Goal: Task Accomplishment & Management: Use online tool/utility

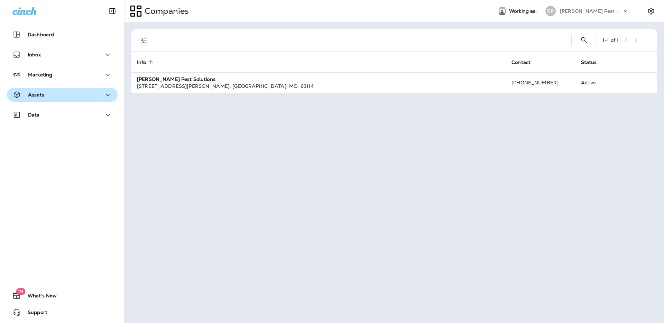
click at [52, 96] on div "Assets" at bounding box center [62, 95] width 100 height 9
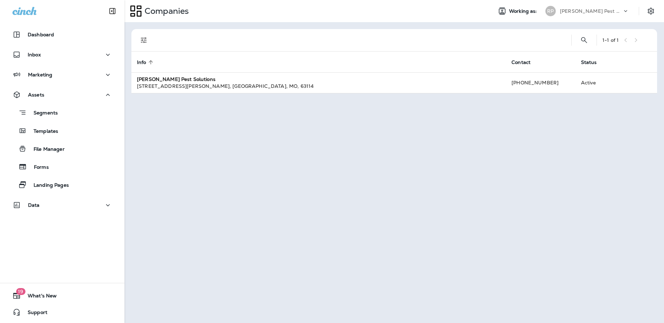
click at [56, 216] on div "Dashboard Inbox Marketing Assets Segments Templates File Manager Forms Landing …" at bounding box center [62, 121] width 125 height 201
click at [57, 209] on div "Data" at bounding box center [62, 205] width 100 height 9
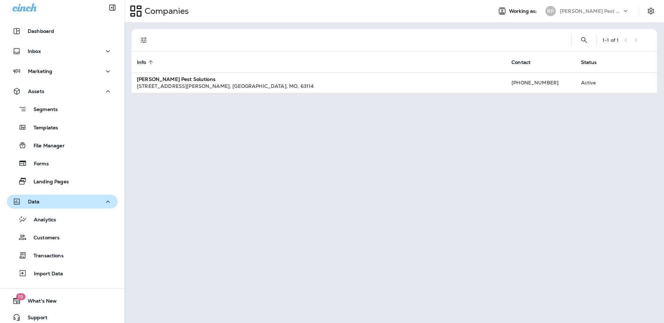
scroll to position [9, 0]
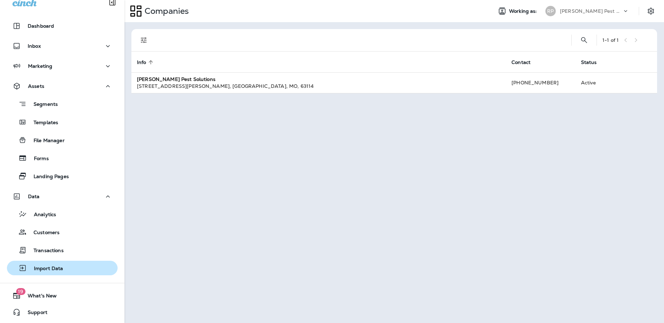
click at [46, 266] on p "Import Data" at bounding box center [45, 269] width 36 height 7
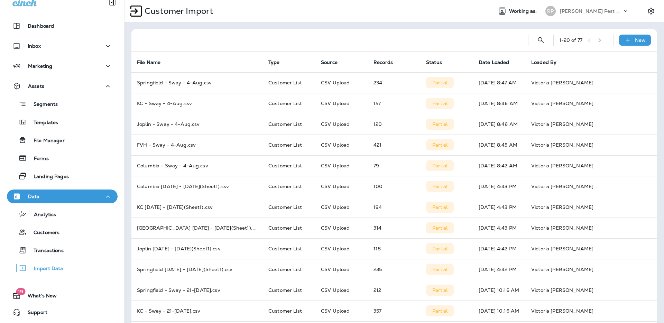
click at [376, 28] on div "1 - 20 of 77 New File Name Type Source Records Status Date Loaded Loaded By Spr…" at bounding box center [395, 258] width 540 height 473
click at [635, 39] on p "New" at bounding box center [640, 40] width 11 height 6
click at [600, 59] on p "Customer list" at bounding box center [609, 59] width 32 height 6
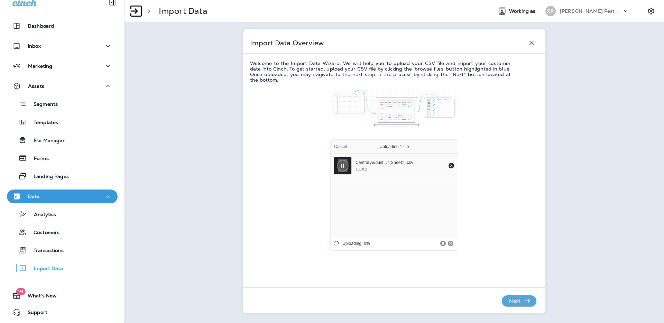
click at [512, 299] on p "Next" at bounding box center [514, 300] width 17 height 11
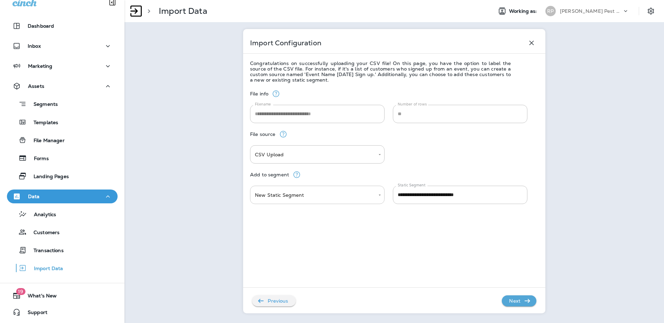
click at [331, 0] on body "**********" at bounding box center [332, 0] width 664 height 0
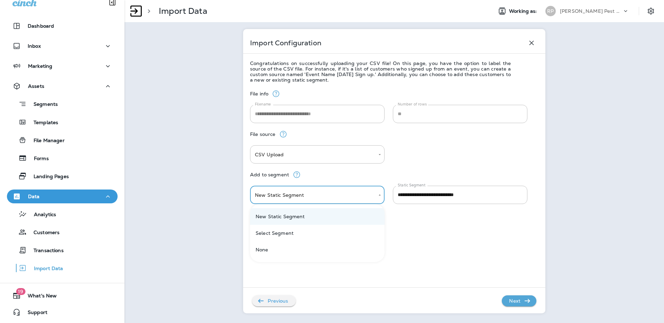
click at [569, 168] on div at bounding box center [332, 161] width 664 height 323
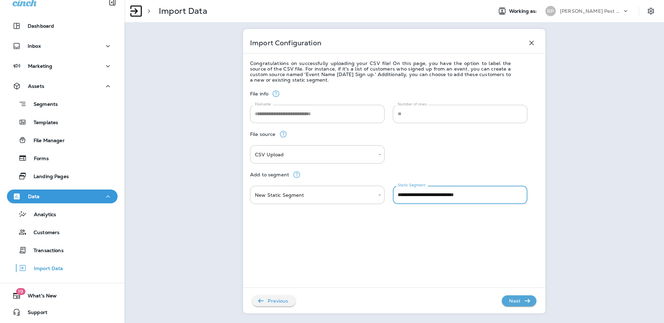
drag, startPoint x: 463, startPoint y: 194, endPoint x: 448, endPoint y: 195, distance: 14.5
click at [448, 195] on input "**********" at bounding box center [460, 195] width 135 height 18
type input "**********"
click at [518, 300] on p "Next" at bounding box center [514, 300] width 17 height 11
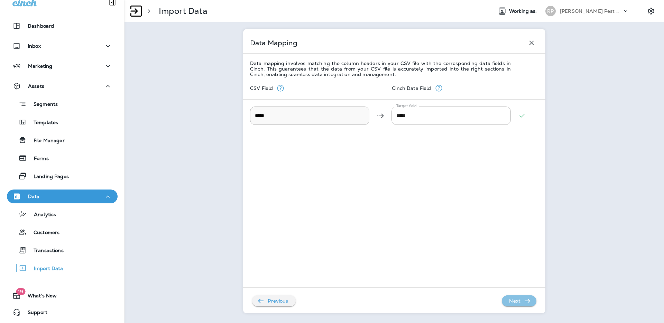
click at [524, 304] on icon "button" at bounding box center [527, 301] width 8 height 8
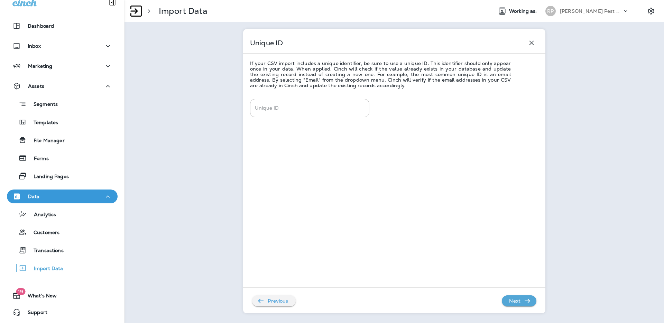
click at [513, 302] on p "Next" at bounding box center [514, 300] width 17 height 11
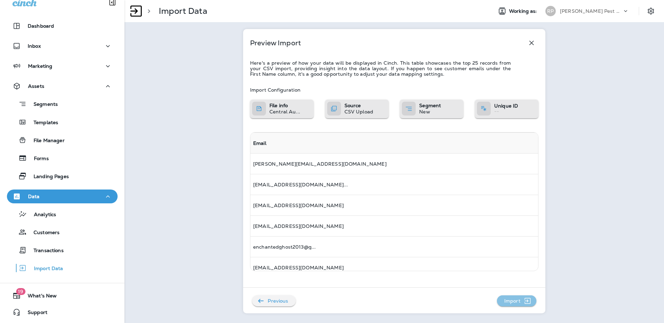
click at [520, 302] on p "Import" at bounding box center [513, 300] width 22 height 11
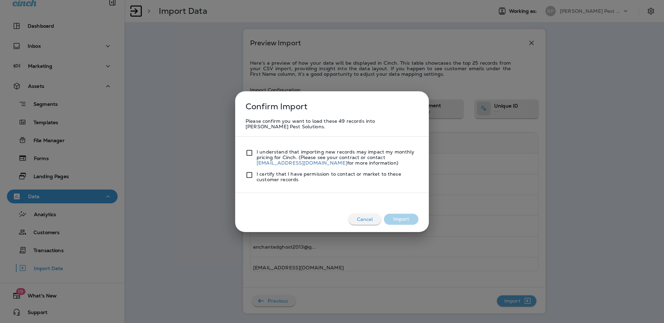
click at [319, 155] on p "I understand that importing new records may impact my monthly pricing for Cinch…" at bounding box center [338, 157] width 162 height 17
click at [305, 178] on p "I certify that I have permission to contact or market to these customer records" at bounding box center [338, 176] width 162 height 11
click at [249, 170] on div "I certify that I have permission to contact or market to these customer records" at bounding box center [332, 174] width 173 height 17
click at [392, 218] on button "Import" at bounding box center [401, 219] width 35 height 11
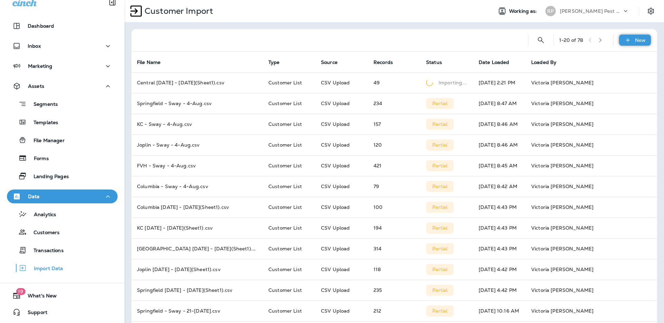
click at [639, 38] on p "New" at bounding box center [640, 40] width 11 height 6
click at [613, 57] on p "Customer list" at bounding box center [609, 59] width 32 height 6
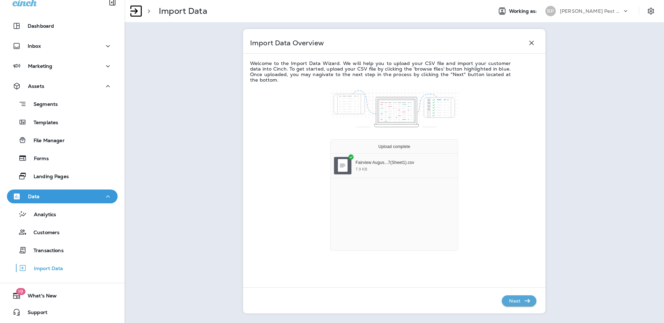
click at [512, 304] on p "Next" at bounding box center [514, 300] width 17 height 11
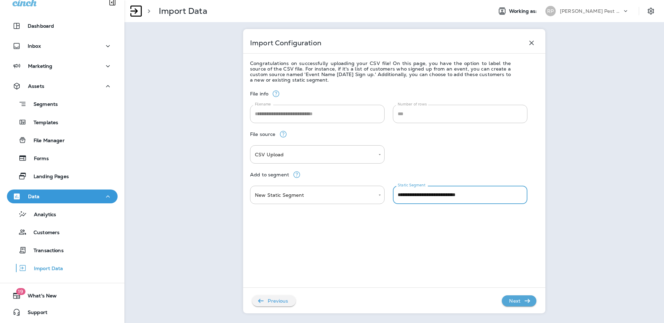
drag, startPoint x: 464, startPoint y: 194, endPoint x: 450, endPoint y: 195, distance: 13.9
click at [450, 195] on input "**********" at bounding box center [460, 195] width 135 height 18
type input "**********"
click at [522, 303] on p "Next" at bounding box center [514, 300] width 17 height 11
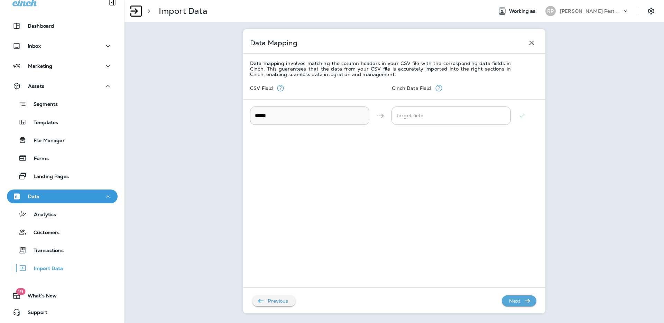
click at [522, 301] on p "Next" at bounding box center [514, 300] width 17 height 11
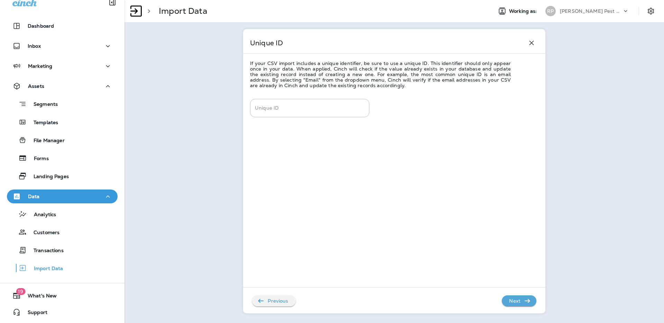
click at [522, 301] on p "Next" at bounding box center [514, 300] width 17 height 11
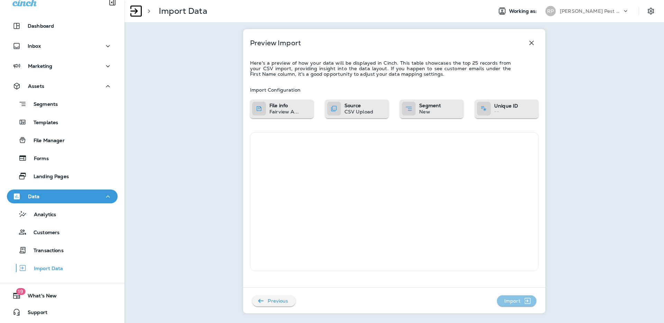
click at [522, 301] on p "Import" at bounding box center [513, 300] width 22 height 11
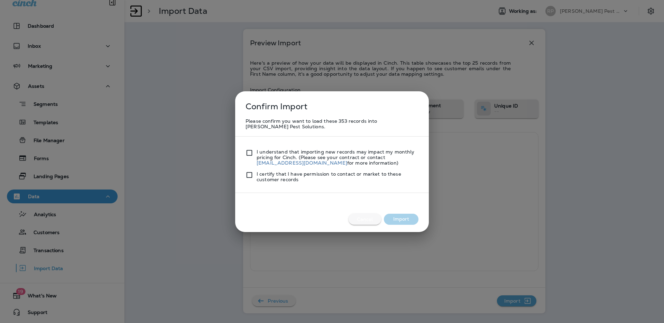
click at [359, 219] on p "Cancel" at bounding box center [365, 219] width 22 height 11
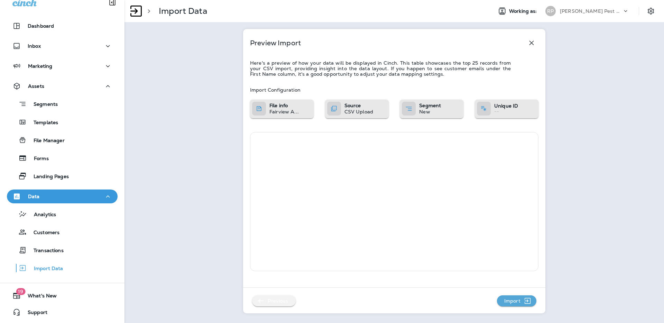
click at [281, 298] on p "Previous" at bounding box center [278, 300] width 26 height 11
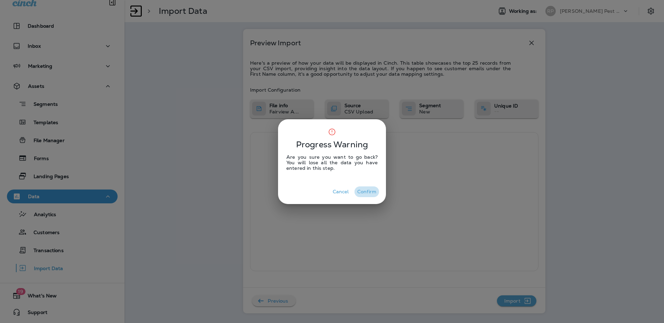
click at [370, 192] on button "Confirm" at bounding box center [367, 191] width 25 height 11
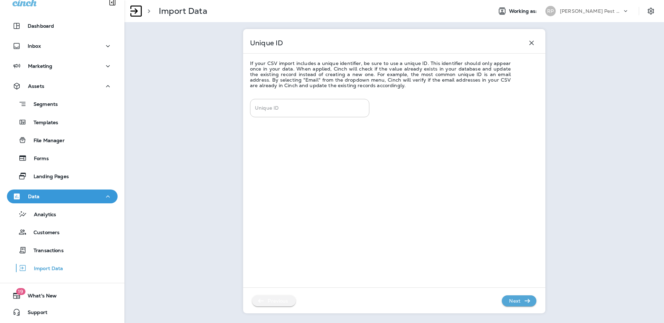
click at [261, 303] on icon "button" at bounding box center [261, 301] width 8 height 8
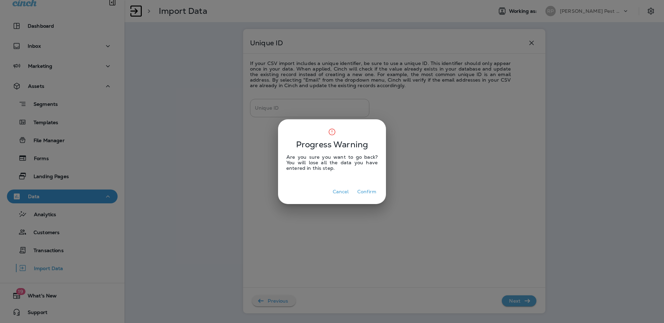
click at [363, 188] on button "Confirm" at bounding box center [367, 191] width 25 height 11
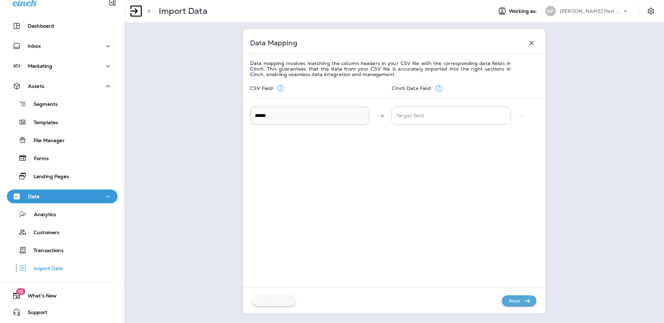
click at [273, 295] on p "Previous" at bounding box center [278, 300] width 26 height 11
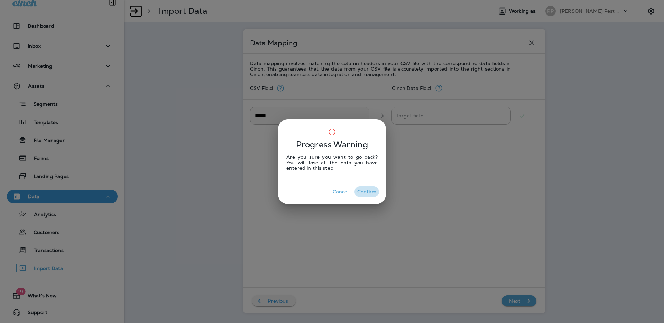
click at [367, 196] on button "Confirm" at bounding box center [367, 191] width 25 height 11
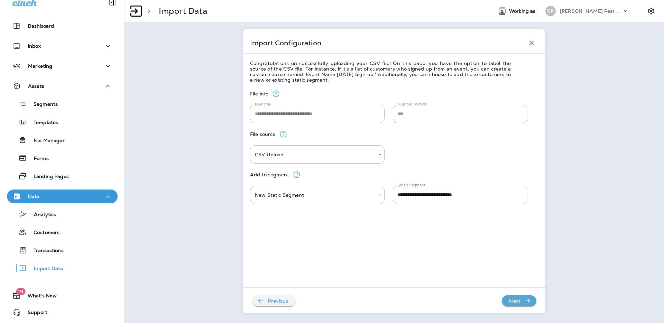
click at [240, 123] on div "**********" at bounding box center [395, 161] width 540 height 323
click at [525, 298] on icon "button" at bounding box center [527, 301] width 8 height 8
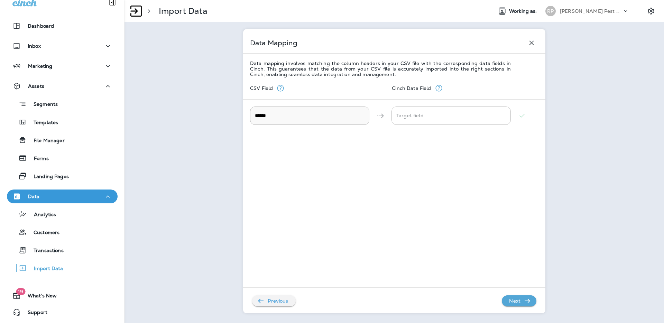
click at [525, 298] on icon "button" at bounding box center [527, 301] width 8 height 8
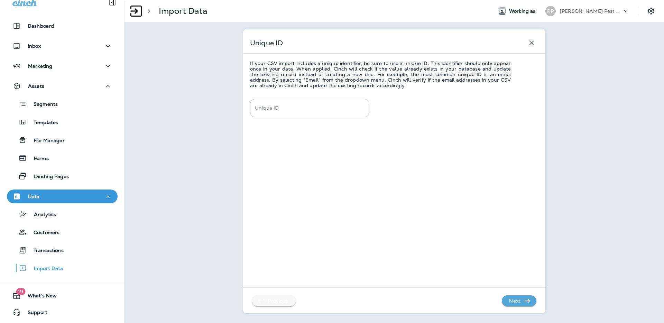
click at [274, 299] on p "Previous" at bounding box center [278, 300] width 26 height 11
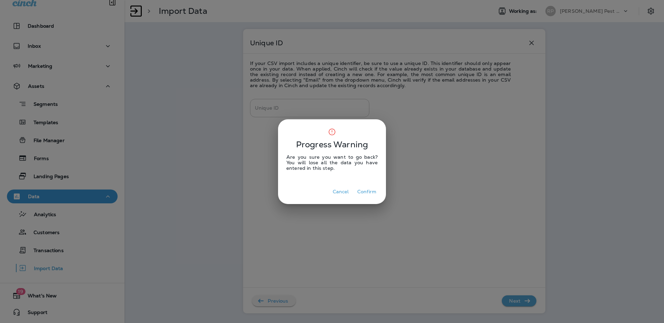
click at [374, 189] on button "Confirm" at bounding box center [367, 191] width 25 height 11
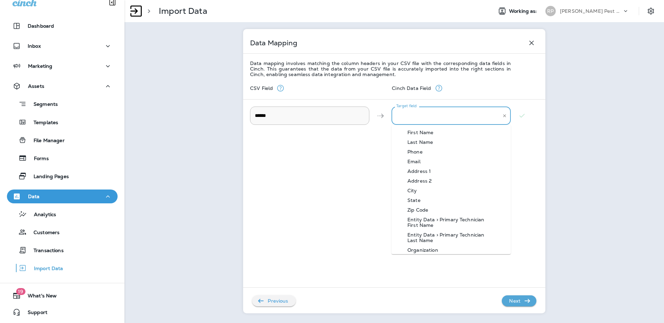
click at [415, 116] on "Target field" at bounding box center [446, 116] width 103 height 12
click at [421, 163] on div "Email" at bounding box center [414, 162] width 34 height 6
type "*****"
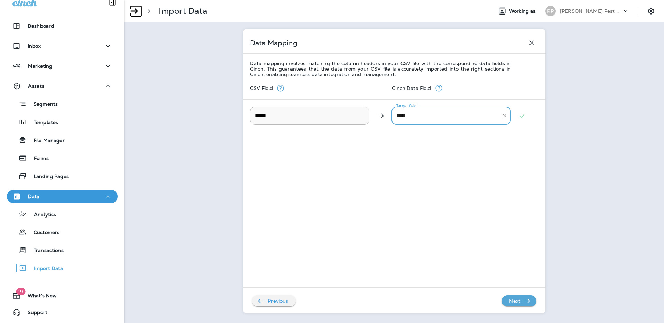
click at [520, 301] on p "Next" at bounding box center [514, 300] width 17 height 11
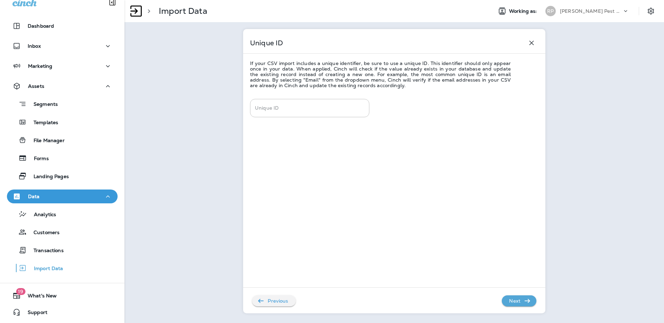
click at [516, 297] on p "Next" at bounding box center [514, 300] width 17 height 11
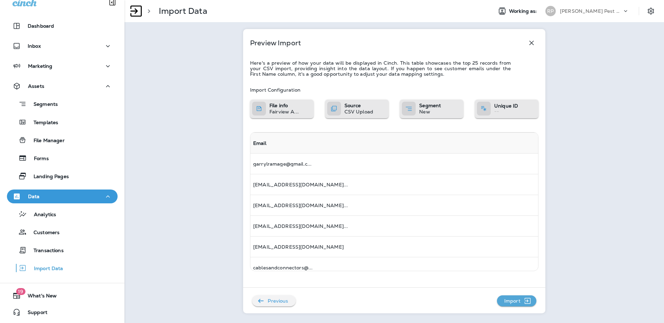
click at [514, 299] on p "Import" at bounding box center [513, 300] width 22 height 11
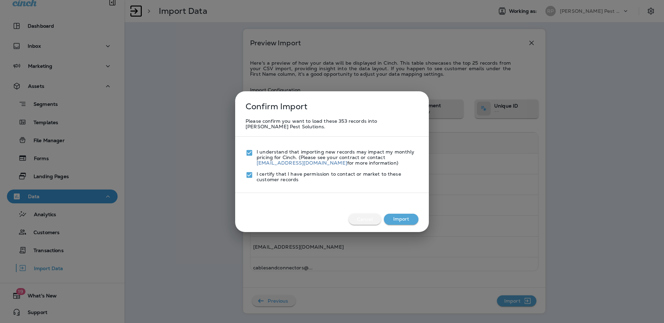
click at [401, 221] on button "Import" at bounding box center [401, 219] width 35 height 11
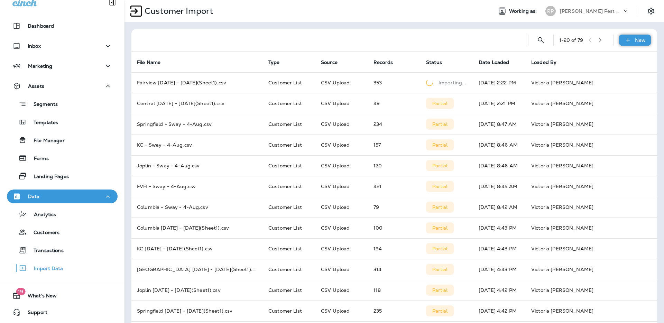
click at [624, 39] on icon at bounding box center [627, 40] width 7 height 7
click at [601, 61] on p "Customer list" at bounding box center [609, 59] width 32 height 6
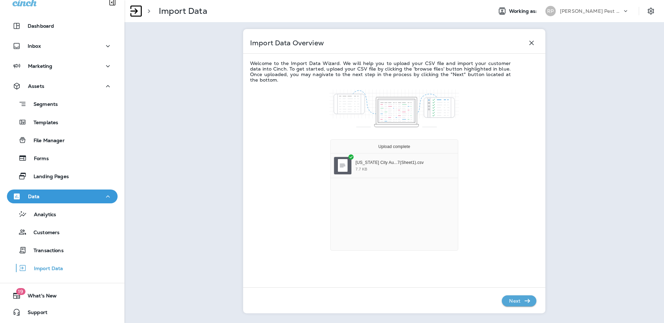
click at [512, 301] on p "Next" at bounding box center [514, 300] width 17 height 11
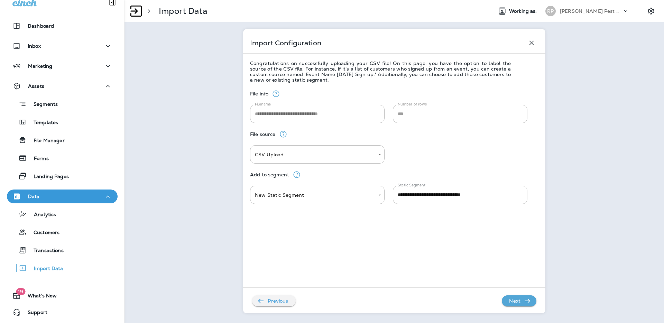
click at [462, 194] on input "**********" at bounding box center [460, 195] width 135 height 18
type input "**********"
click at [517, 300] on p "Next" at bounding box center [514, 300] width 17 height 11
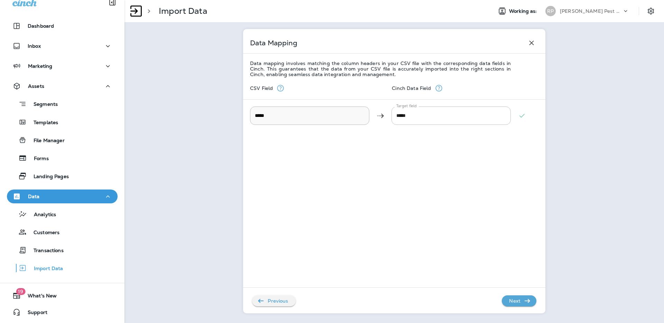
click at [518, 302] on p "Next" at bounding box center [514, 300] width 17 height 11
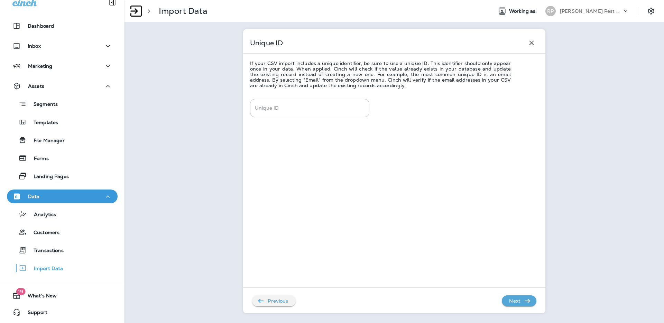
click at [514, 301] on p "Next" at bounding box center [514, 300] width 17 height 11
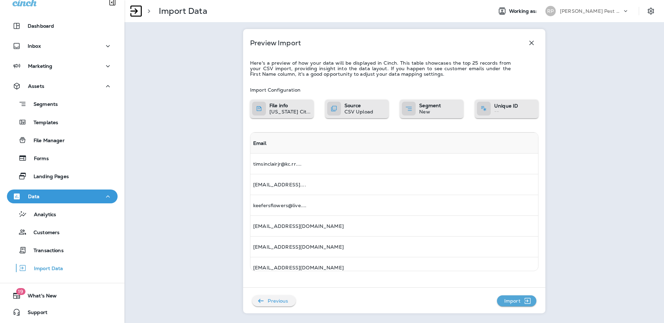
click at [514, 301] on p "Import" at bounding box center [513, 300] width 22 height 11
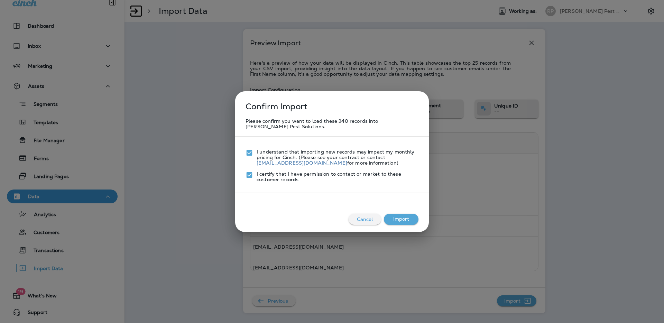
click at [410, 221] on button "Import" at bounding box center [401, 219] width 35 height 11
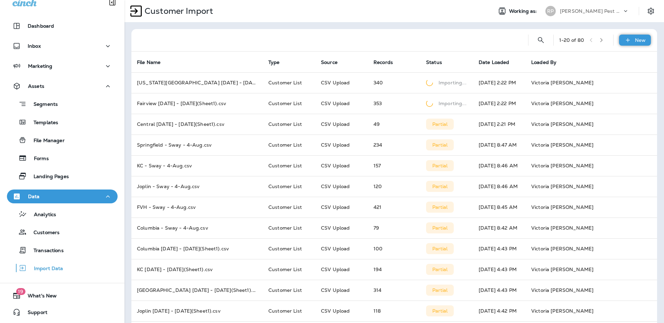
click at [624, 37] on icon at bounding box center [627, 40] width 7 height 7
click at [624, 58] on p "Customer list" at bounding box center [609, 59] width 32 height 6
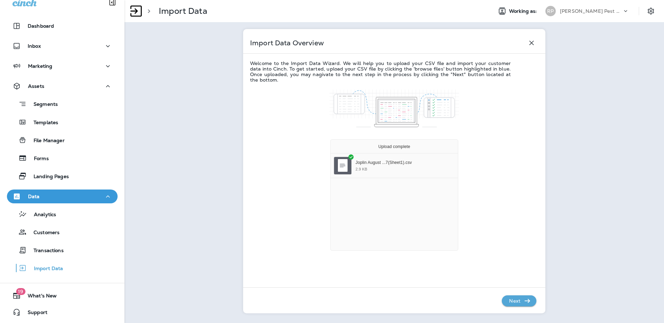
click at [512, 304] on p "Next" at bounding box center [514, 300] width 17 height 11
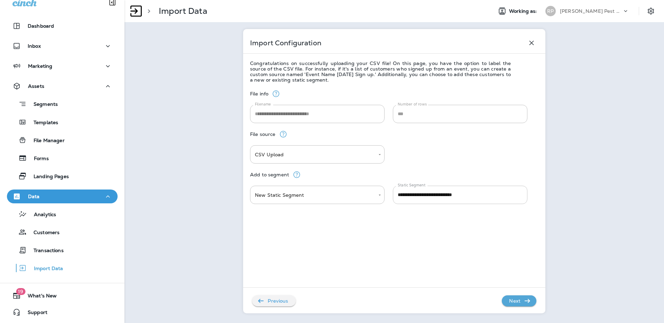
click at [449, 192] on input "**********" at bounding box center [460, 195] width 135 height 18
type input "**********"
click at [511, 302] on p "Next" at bounding box center [514, 300] width 17 height 11
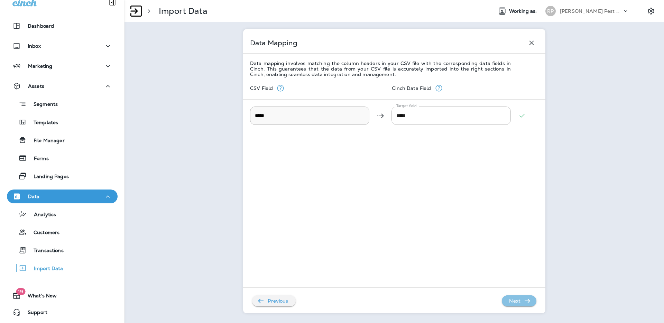
click at [517, 299] on p "Next" at bounding box center [514, 300] width 17 height 11
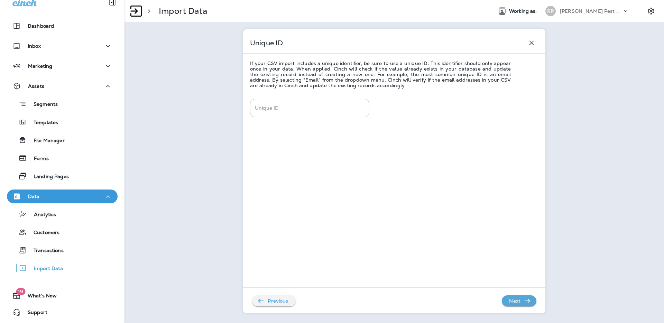
click at [517, 301] on p "Next" at bounding box center [514, 300] width 17 height 11
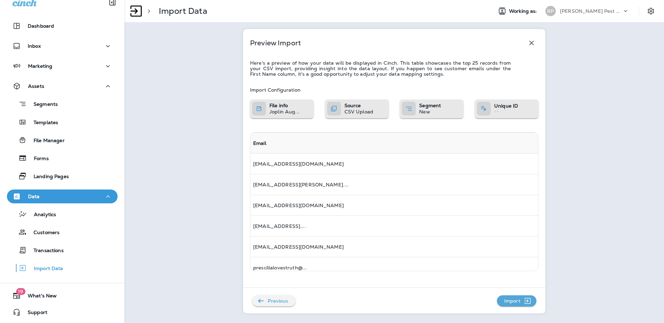
click at [517, 301] on p "Import" at bounding box center [513, 300] width 22 height 11
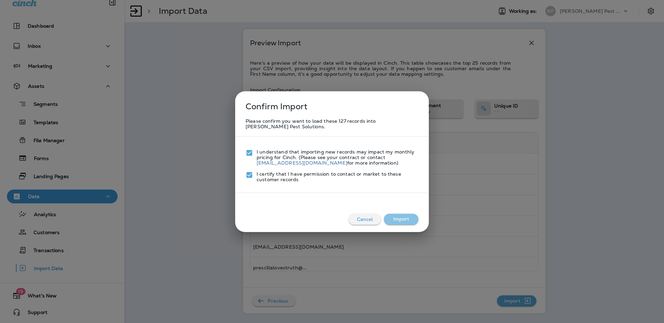
click at [392, 220] on button "Import" at bounding box center [401, 219] width 35 height 11
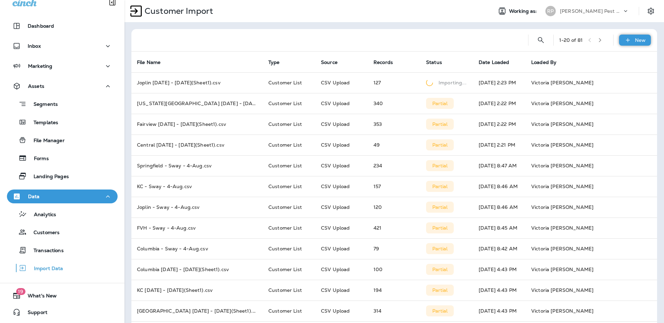
click at [638, 40] on p "New" at bounding box center [640, 40] width 11 height 6
click at [599, 59] on p "Customer list" at bounding box center [609, 59] width 32 height 6
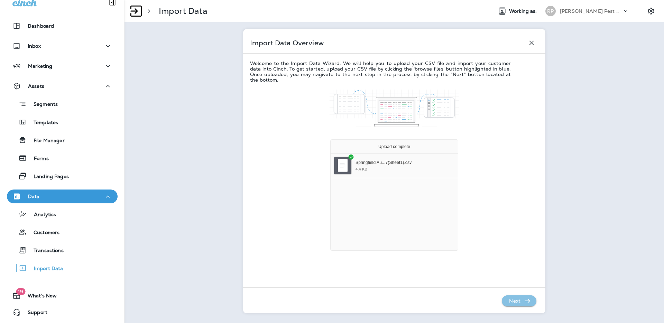
click at [518, 300] on p "Next" at bounding box center [514, 300] width 17 height 11
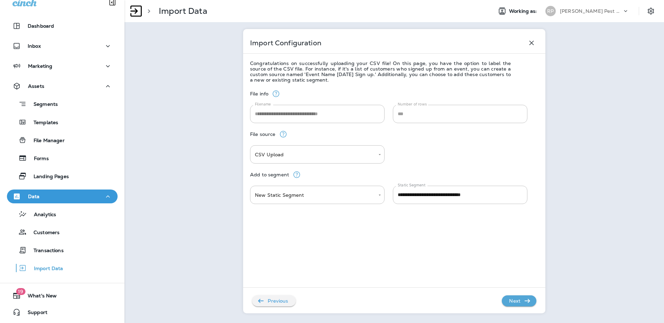
click at [522, 298] on p "Next" at bounding box center [514, 300] width 17 height 11
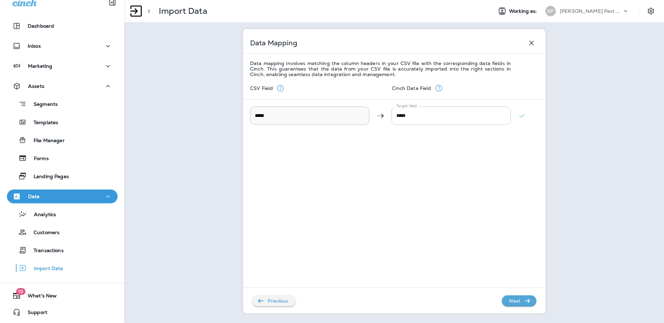
click at [505, 294] on div "Previous Next" at bounding box center [389, 298] width 293 height 18
click at [512, 301] on p "Next" at bounding box center [514, 300] width 17 height 11
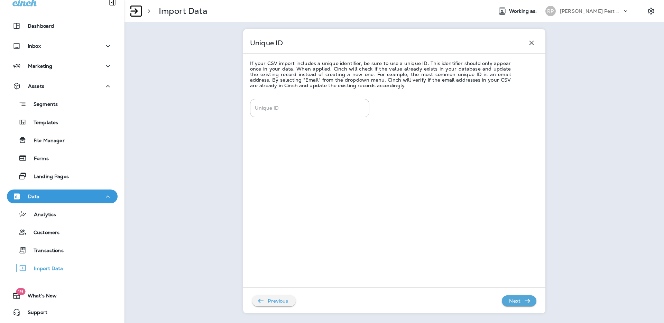
click at [528, 299] on icon "button" at bounding box center [528, 301] width 6 height 4
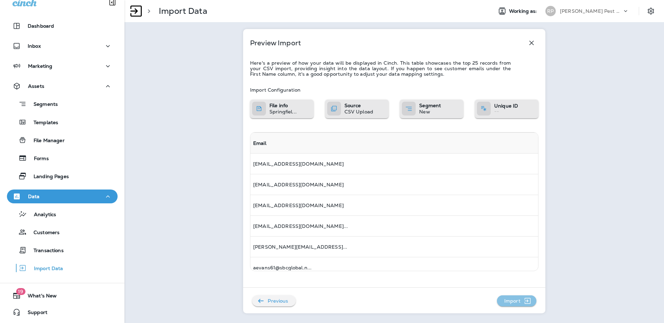
click at [525, 299] on icon "button" at bounding box center [527, 301] width 9 height 8
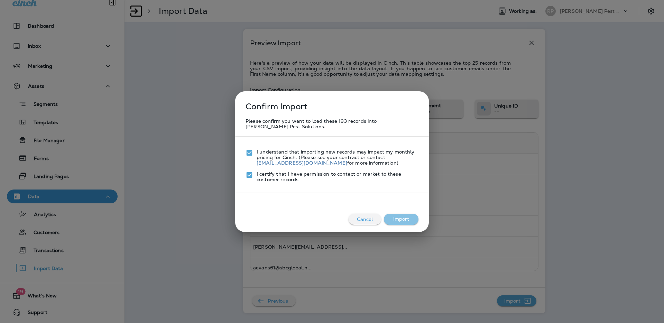
click at [405, 217] on button "Import" at bounding box center [401, 219] width 35 height 11
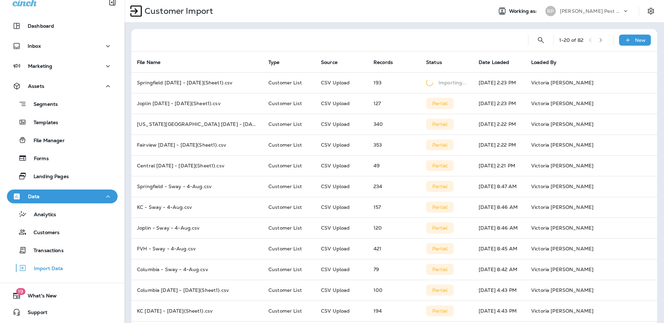
click at [359, 44] on div at bounding box center [330, 40] width 386 height 22
click at [53, 65] on div "Marketing" at bounding box center [62, 66] width 100 height 9
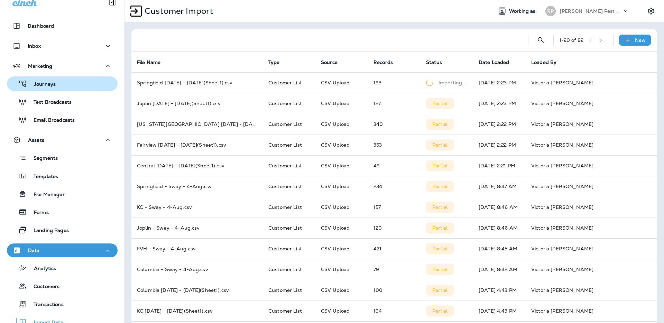
click at [54, 85] on p "Journeys" at bounding box center [41, 84] width 29 height 7
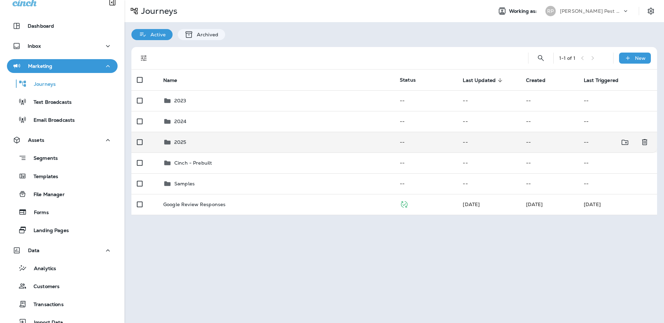
click at [179, 143] on p "2025" at bounding box center [180, 142] width 12 height 6
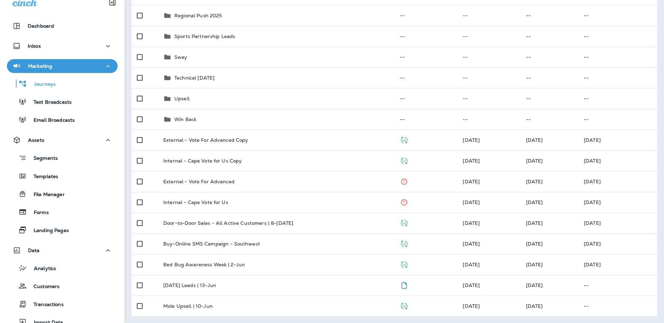
scroll to position [231, 0]
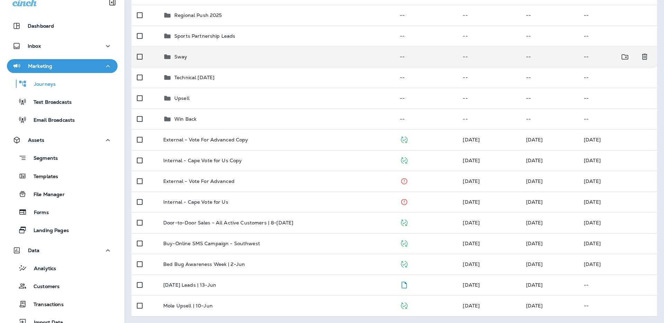
click at [171, 58] on div "Sway" at bounding box center [276, 57] width 226 height 8
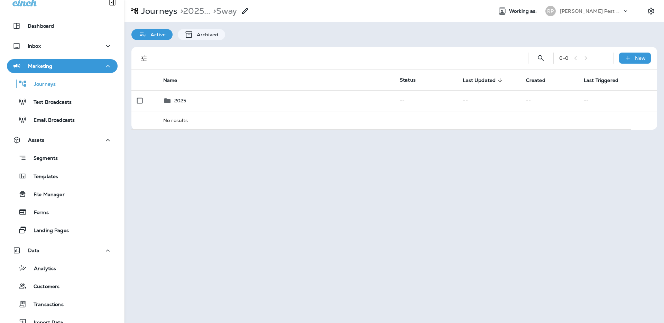
click at [385, 38] on div "Active Archived" at bounding box center [395, 31] width 540 height 18
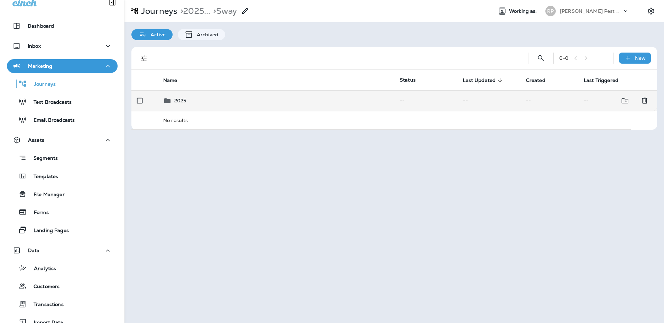
click at [192, 97] on div "2025" at bounding box center [276, 101] width 226 height 8
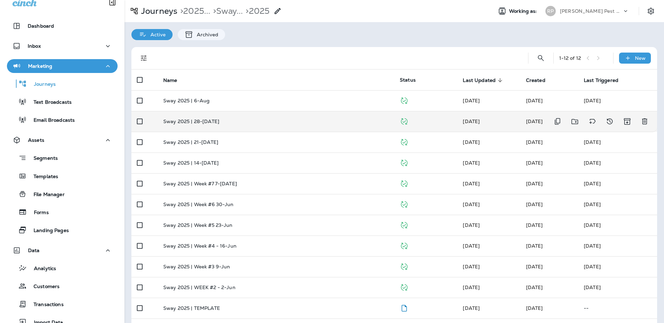
scroll to position [23, 0]
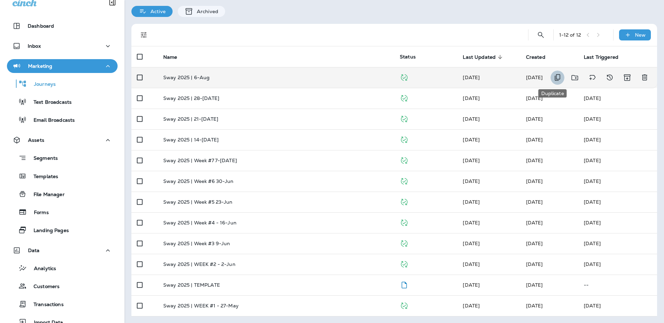
click at [554, 75] on icon "Duplicate" at bounding box center [558, 77] width 8 height 8
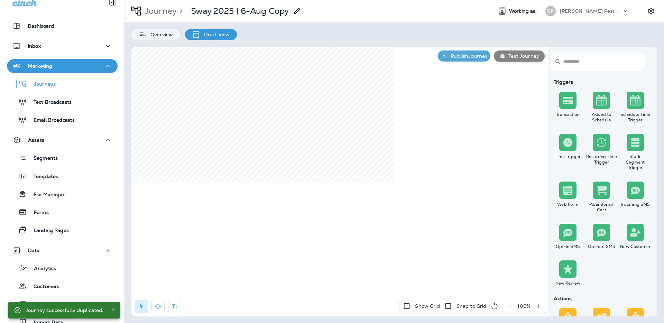
click at [299, 11] on use at bounding box center [297, 11] width 6 height 6
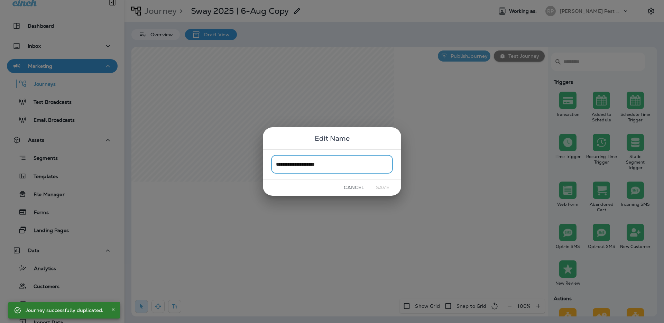
click at [327, 168] on input "**********" at bounding box center [332, 164] width 122 height 18
click at [307, 164] on input "**********" at bounding box center [332, 164] width 122 height 18
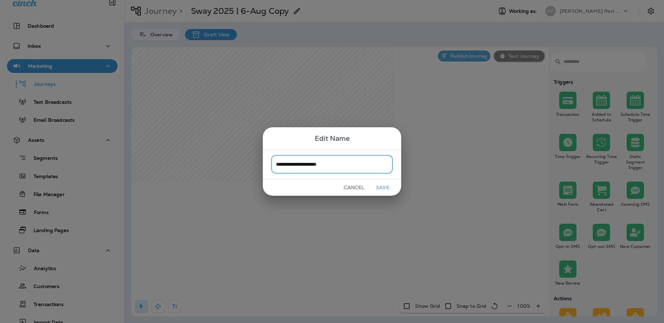
click at [330, 166] on input "**********" at bounding box center [332, 164] width 122 height 18
type input "**********"
click at [386, 190] on button "Save" at bounding box center [383, 187] width 26 height 11
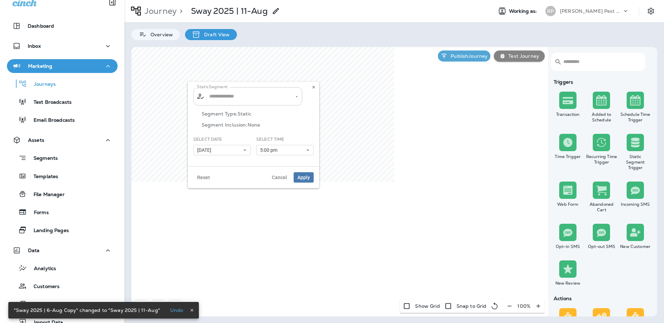
click at [217, 94] on input "text" at bounding box center [248, 96] width 81 height 12
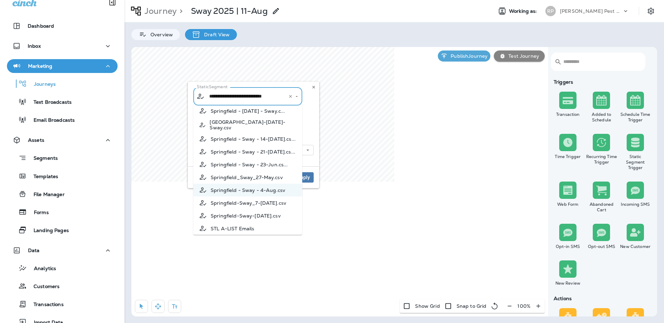
scroll to position [2221, 0]
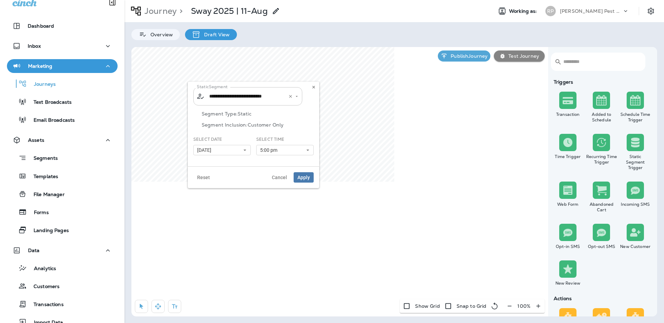
click at [237, 94] on input "**********" at bounding box center [244, 96] width 72 height 12
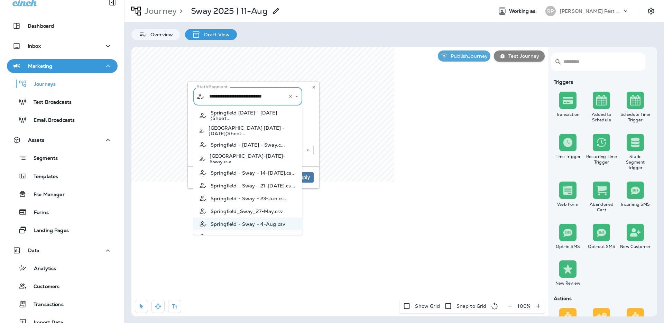
scroll to position [2187, 0]
click at [273, 121] on span "Springfield [DATE] - [DATE](Sheet..." at bounding box center [254, 115] width 86 height 11
type input "**********"
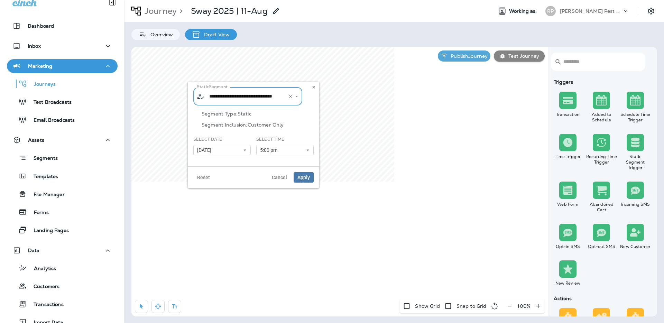
click at [296, 99] on icon "Open" at bounding box center [296, 96] width 5 height 5
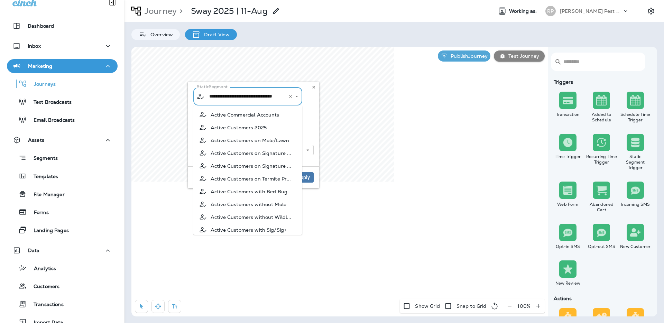
scroll to position [2092, 0]
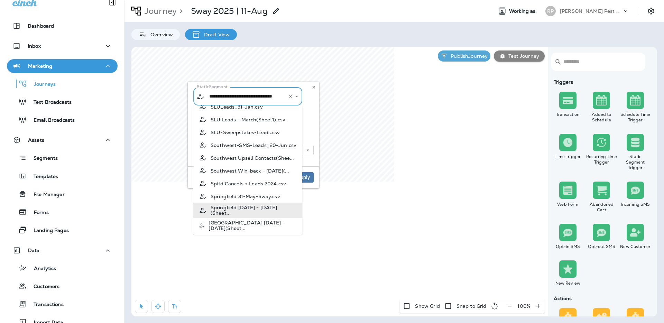
click at [257, 218] on li "Springfield [DATE] - [DATE](Sheet..." at bounding box center [247, 210] width 109 height 15
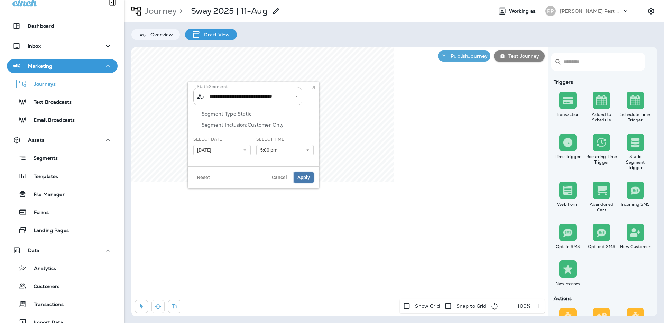
drag, startPoint x: 299, startPoint y: 174, endPoint x: 216, endPoint y: 150, distance: 86.0
click at [216, 150] on div "**********" at bounding box center [253, 135] width 131 height 107
click at [236, 148] on button "[DATE]" at bounding box center [221, 150] width 57 height 10
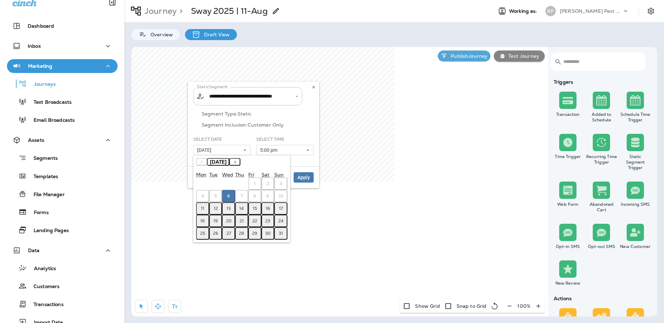
click at [201, 210] on abbr "11" at bounding box center [202, 209] width 3 height 6
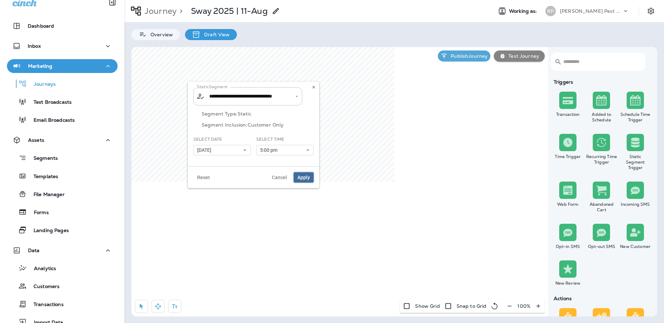
click at [304, 179] on span "Apply" at bounding box center [304, 177] width 12 height 5
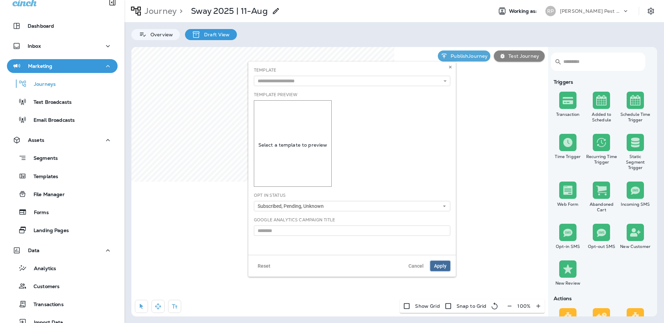
click at [440, 264] on span "Apply" at bounding box center [440, 266] width 12 height 5
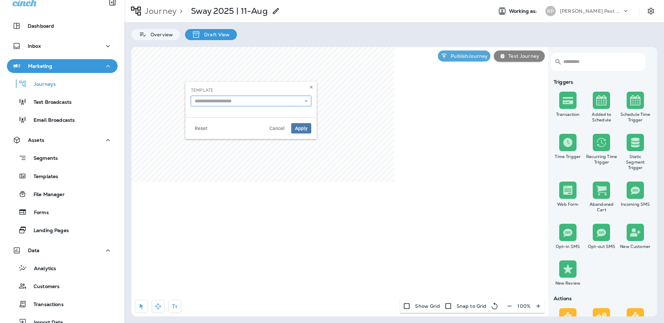
click at [251, 105] on input "text" at bounding box center [251, 101] width 120 height 10
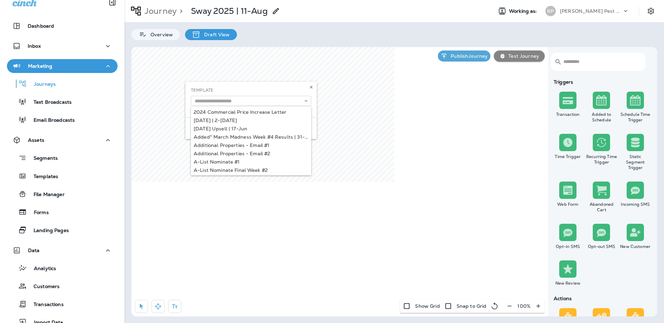
click at [300, 85] on div "Template 2024 Commercial Price Increase Letter [DATE] | 2-[DATE][DATE] Upsell |…" at bounding box center [250, 100] width 131 height 36
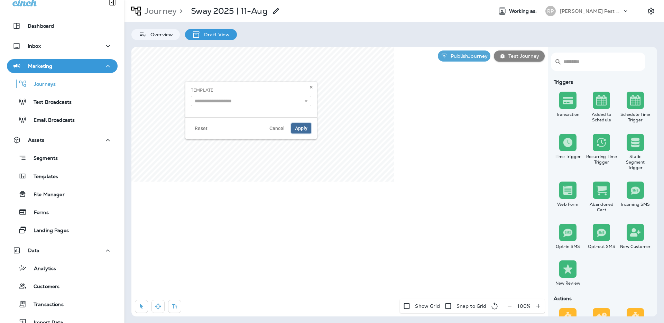
click at [307, 127] on span "Apply" at bounding box center [301, 128] width 12 height 5
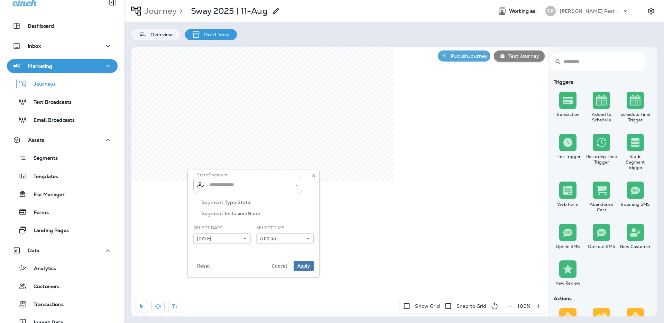
click at [247, 181] on input "text" at bounding box center [248, 185] width 81 height 12
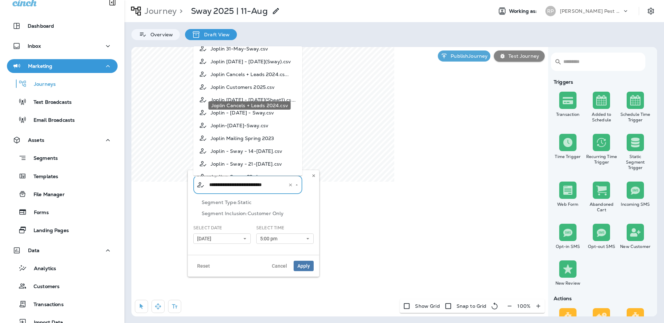
scroll to position [1375, 0]
click at [250, 65] on span "Joplin [DATE] - [DATE](Sway).csv" at bounding box center [251, 62] width 80 height 6
type input "**********"
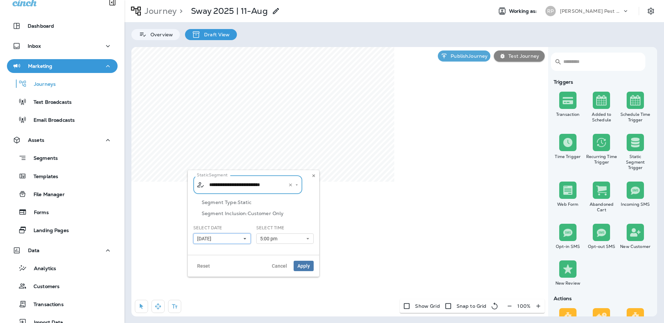
click at [227, 240] on button "[DATE]" at bounding box center [221, 239] width 57 height 10
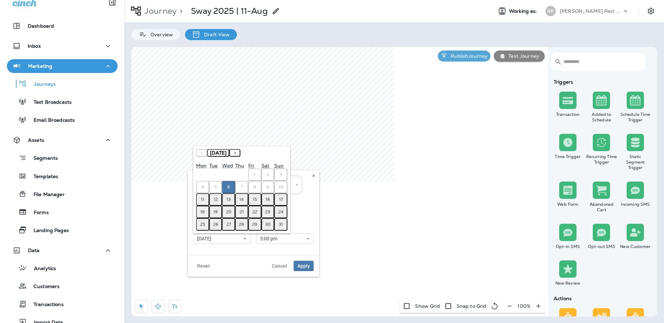
click at [197, 201] on button "11" at bounding box center [202, 199] width 13 height 12
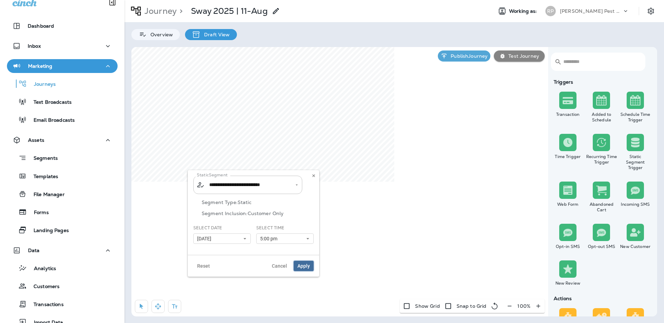
click at [298, 266] on span "Apply" at bounding box center [304, 266] width 12 height 5
click at [241, 186] on input "**********" at bounding box center [244, 185] width 72 height 12
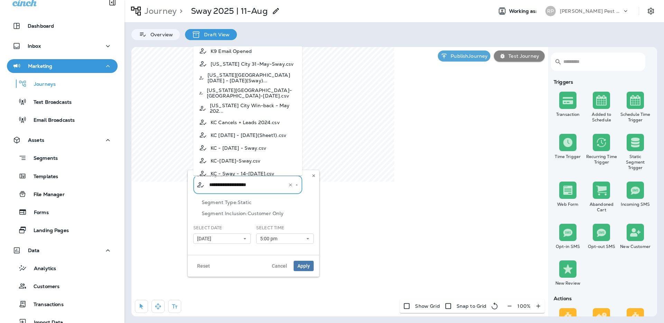
scroll to position [1564, 0]
click at [249, 84] on span "[US_STATE][GEOGRAPHIC_DATA] [DATE] - [DATE](Sway)..." at bounding box center [252, 78] width 89 height 11
type input "**********"
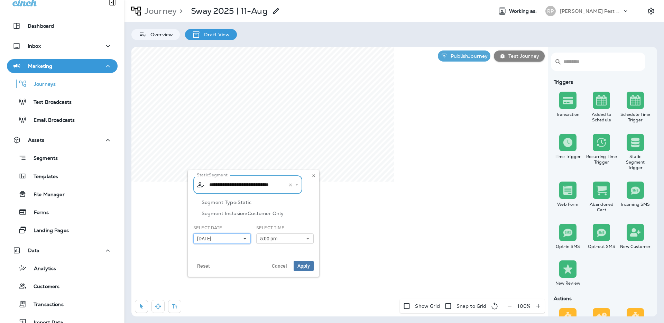
click at [234, 240] on button "[DATE]" at bounding box center [221, 239] width 57 height 10
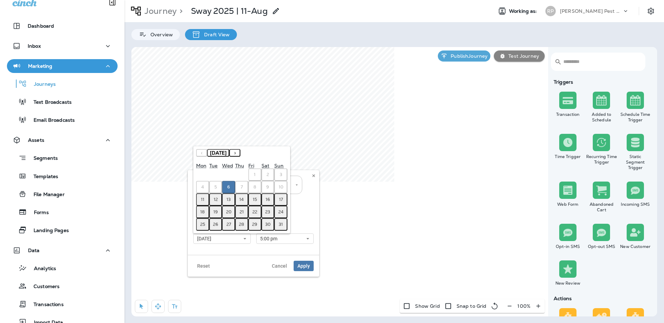
click at [204, 199] on button "11" at bounding box center [202, 199] width 13 height 12
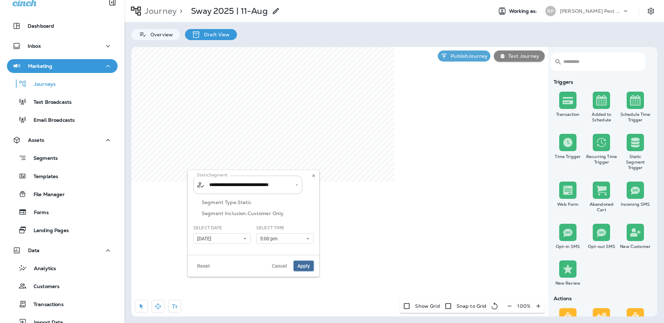
click at [308, 266] on span "Apply" at bounding box center [304, 266] width 12 height 5
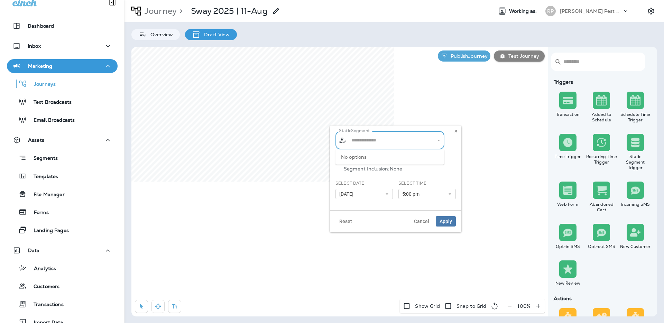
click at [386, 137] on input "text" at bounding box center [390, 140] width 81 height 12
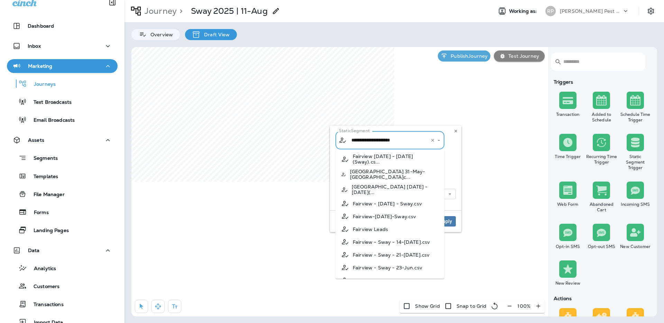
scroll to position [1025, 0]
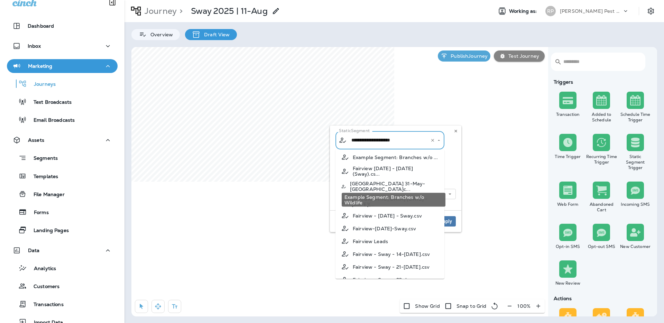
click at [388, 194] on div "Example Segment: Branches w/o Wildlife" at bounding box center [394, 200] width 104 height 14
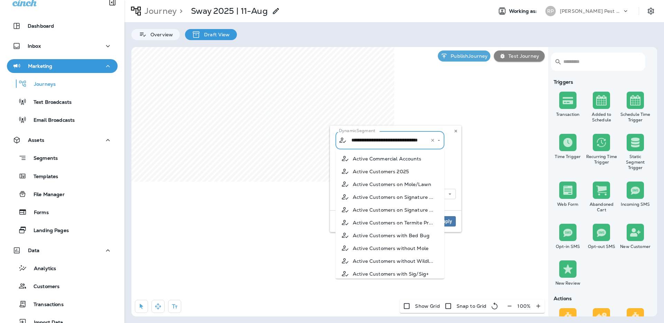
click at [396, 146] on input "**********" at bounding box center [386, 140] width 72 height 12
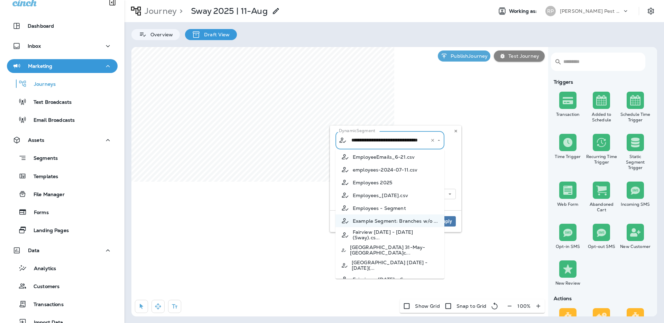
scroll to position [1029, 0]
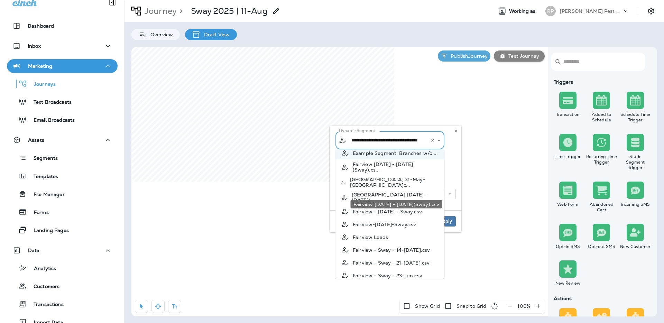
click at [381, 173] on span "Fairview [DATE] - [DATE](Sway).cs..." at bounding box center [396, 167] width 86 height 11
type input "**********"
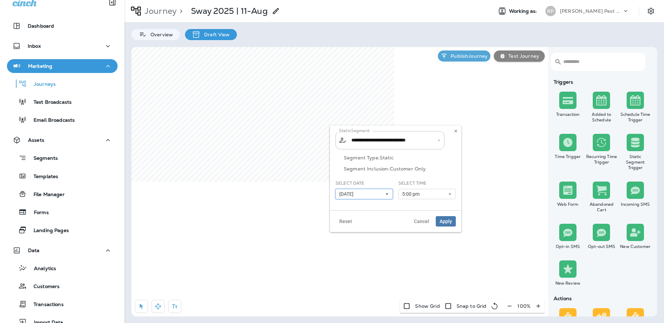
click at [374, 192] on button "[DATE]" at bounding box center [364, 194] width 57 height 10
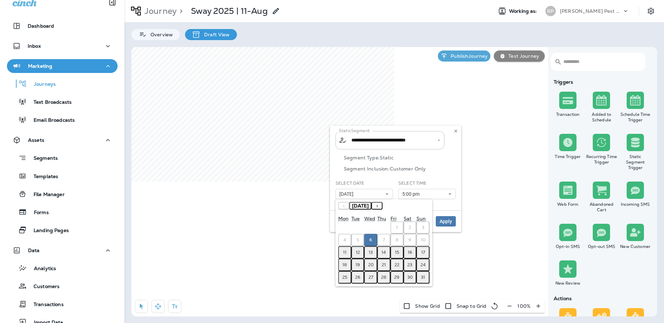
click at [346, 255] on button "11" at bounding box center [344, 252] width 13 height 12
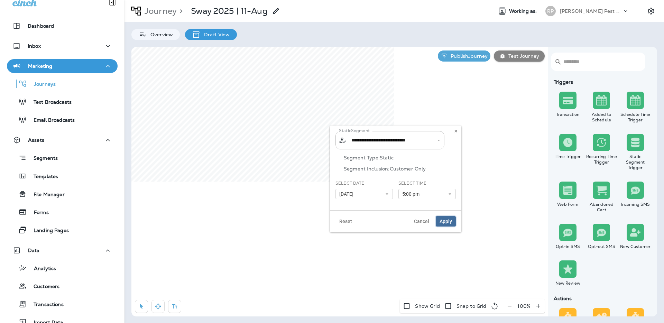
click at [449, 222] on span "Apply" at bounding box center [446, 221] width 12 height 5
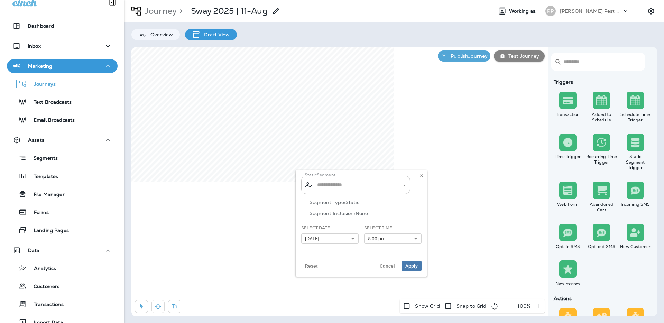
click at [342, 186] on input "text" at bounding box center [356, 185] width 81 height 12
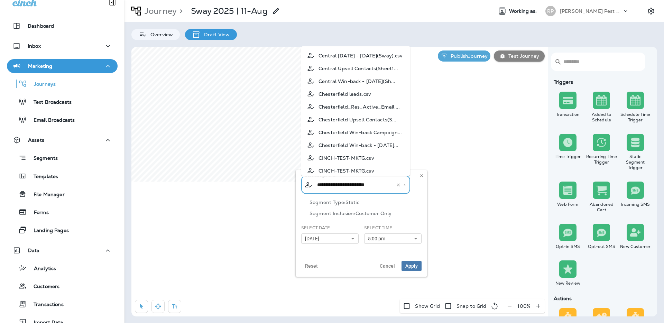
scroll to position [442, 0]
click at [344, 59] on span "Central [DATE] - [DATE](Sway).csv" at bounding box center [361, 57] width 84 height 6
type input "**********"
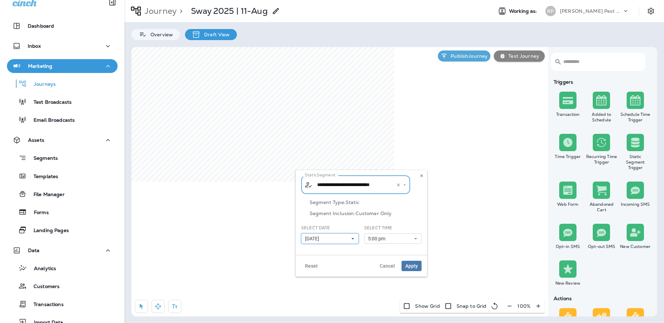
click at [355, 240] on icon at bounding box center [353, 239] width 4 height 4
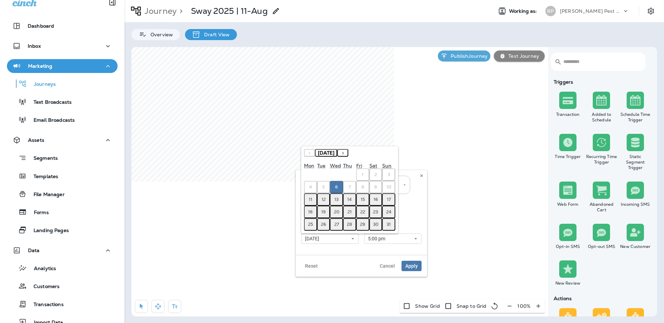
click at [312, 197] on button "11" at bounding box center [310, 199] width 13 height 12
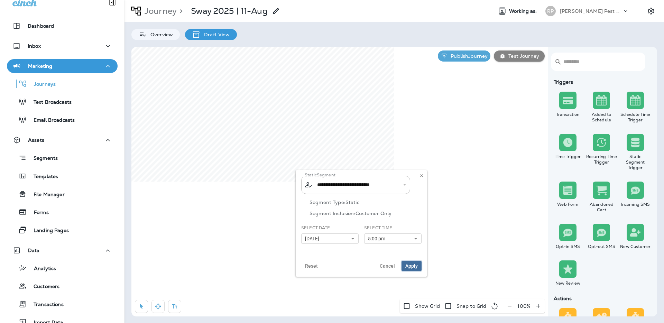
click at [417, 266] on span "Apply" at bounding box center [411, 266] width 12 height 5
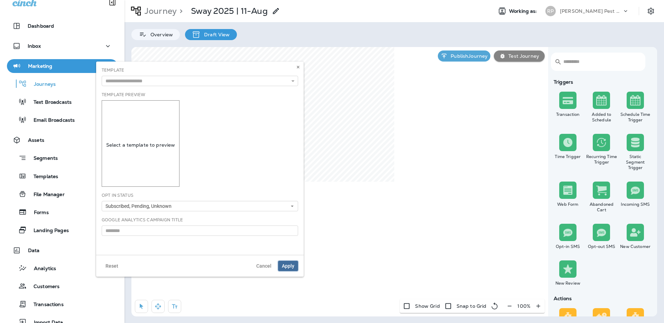
click at [292, 266] on span "Apply" at bounding box center [288, 266] width 12 height 5
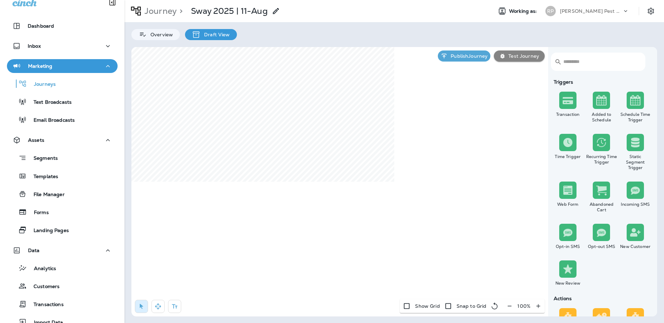
select select "*****"
click at [349, 293] on span "Apply" at bounding box center [348, 292] width 12 height 5
click at [410, 264] on span "Apply" at bounding box center [409, 266] width 12 height 5
click at [516, 57] on p "Test Journey" at bounding box center [523, 56] width 34 height 6
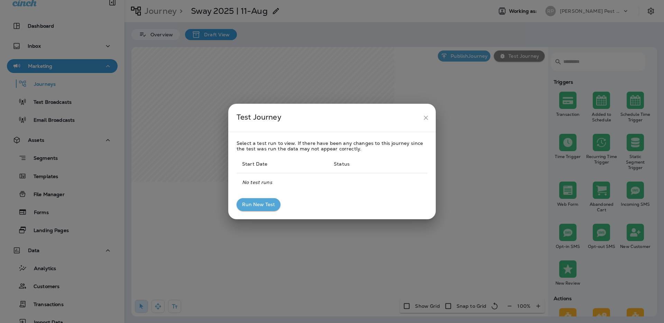
click at [423, 119] on icon "close" at bounding box center [425, 117] width 7 height 7
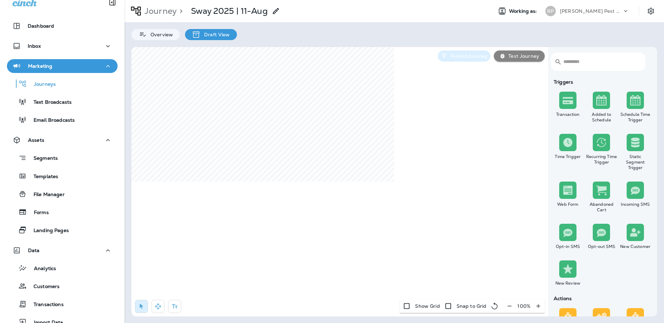
click at [472, 53] on button "Publish Journey" at bounding box center [464, 56] width 53 height 11
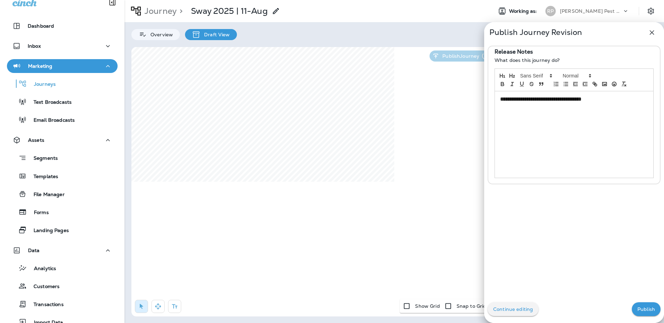
click at [639, 312] on p "Publish" at bounding box center [647, 310] width 18 height 6
